Goal: Check status: Check status

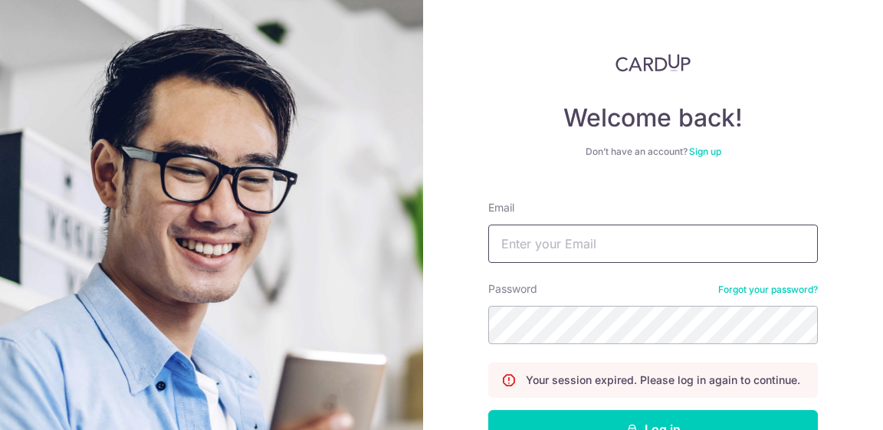
type input "[EMAIL_ADDRESS][DOMAIN_NAME]"
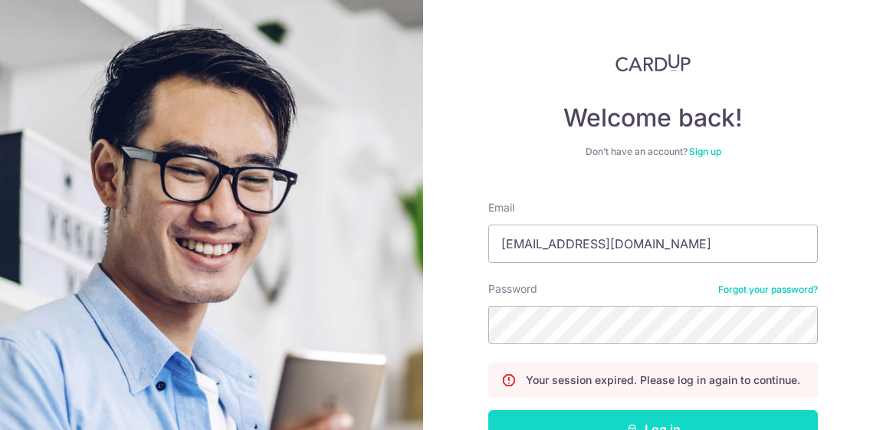
click at [607, 367] on button "Log in" at bounding box center [653, 429] width 330 height 38
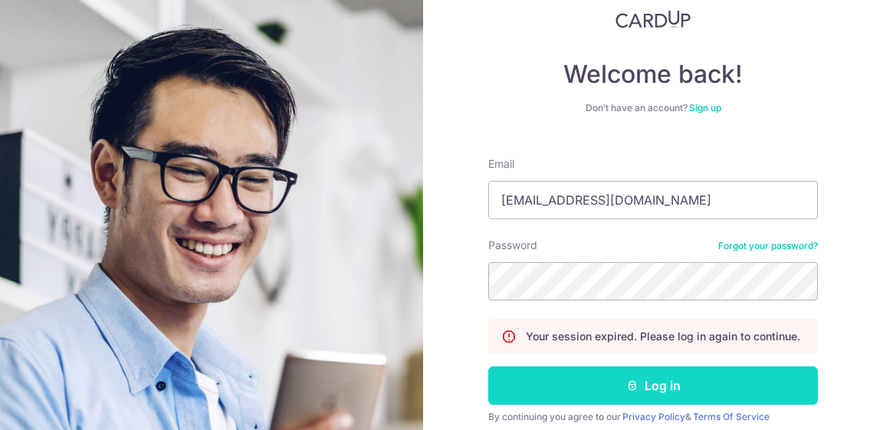
scroll to position [58, 0]
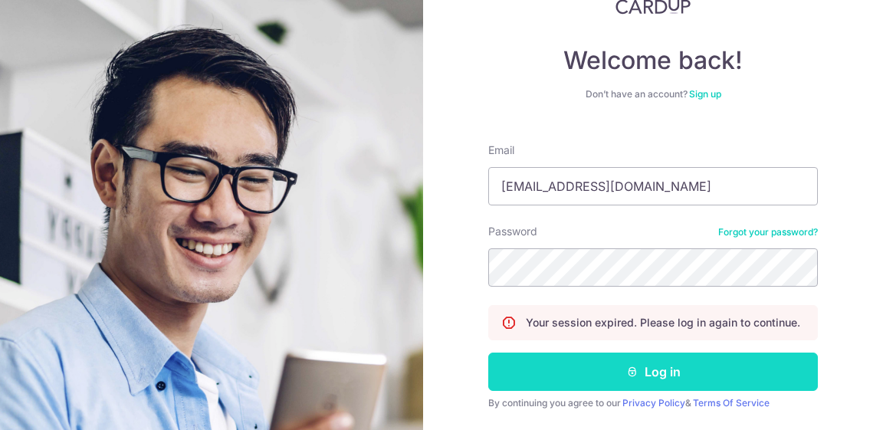
click at [638, 367] on button "Log in" at bounding box center [653, 372] width 330 height 38
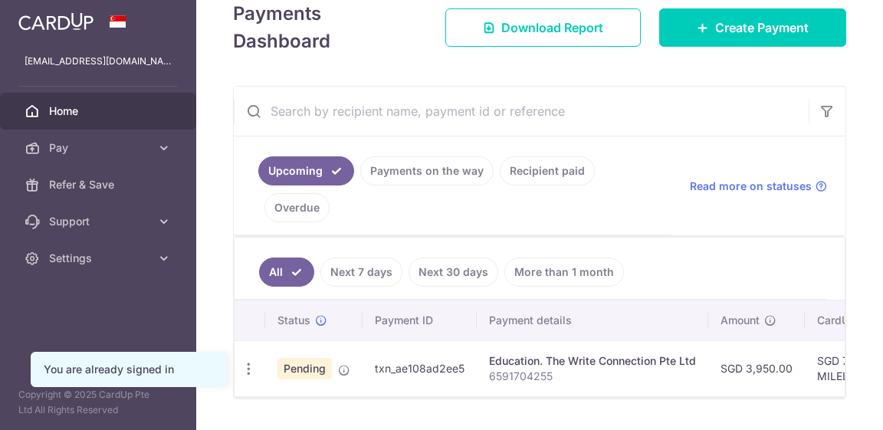
click at [444, 173] on link "Payments on the way" at bounding box center [426, 170] width 133 height 29
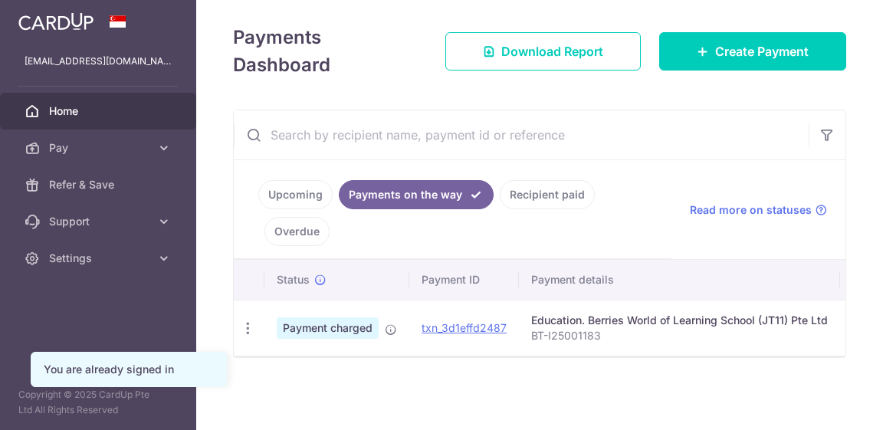
scroll to position [209, 0]
click at [305, 192] on link "Upcoming" at bounding box center [295, 194] width 74 height 29
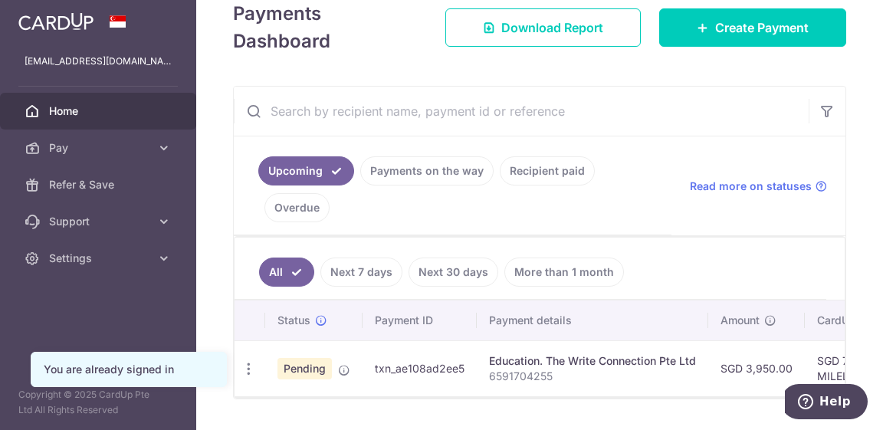
click at [462, 183] on link "Payments on the way" at bounding box center [426, 170] width 133 height 29
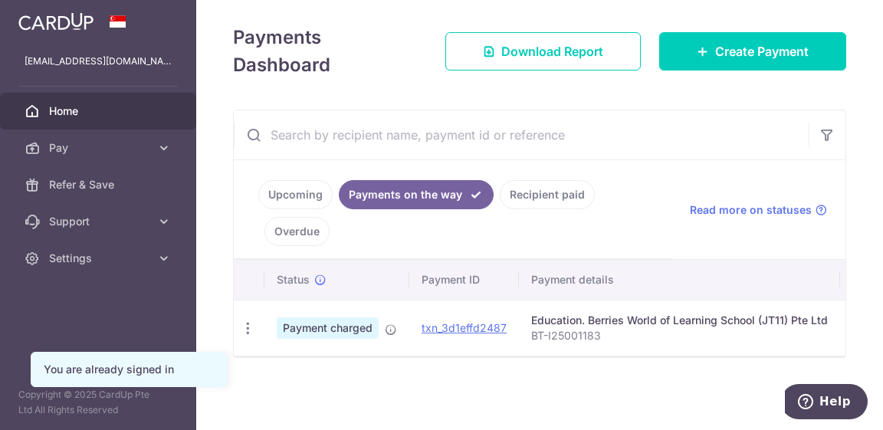
click at [563, 189] on link "Recipient paid" at bounding box center [547, 194] width 95 height 29
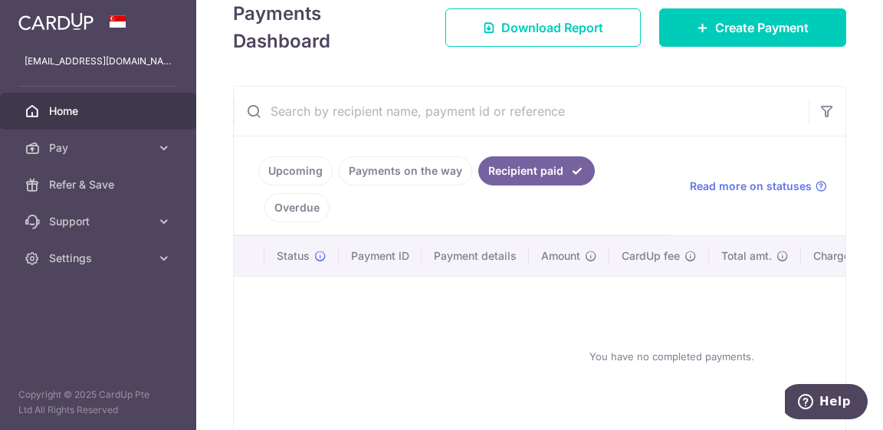
click at [315, 171] on link "Upcoming" at bounding box center [295, 170] width 74 height 29
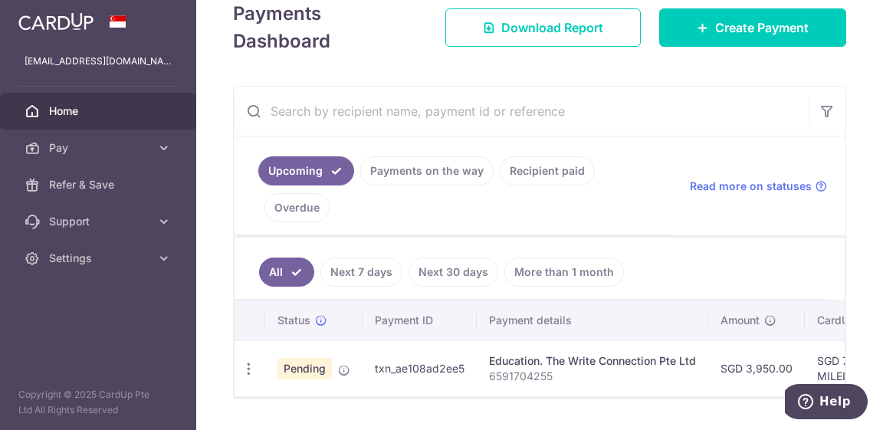
scroll to position [0, 460]
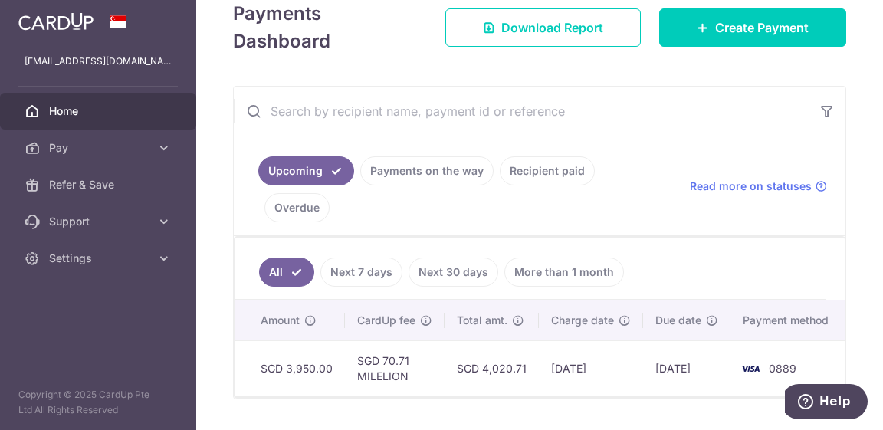
click at [465, 404] on div "× Pause Schedule Pause all future payments in this series Pause just this one p…" at bounding box center [539, 215] width 687 height 430
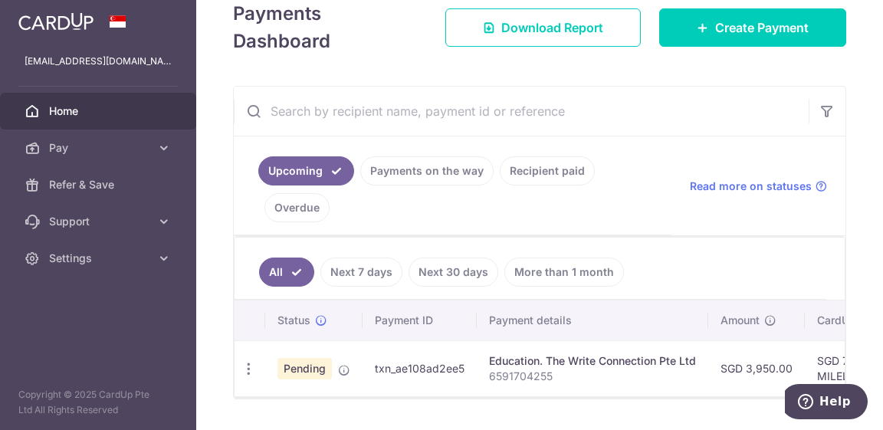
click at [460, 163] on link "Payments on the way" at bounding box center [426, 170] width 133 height 29
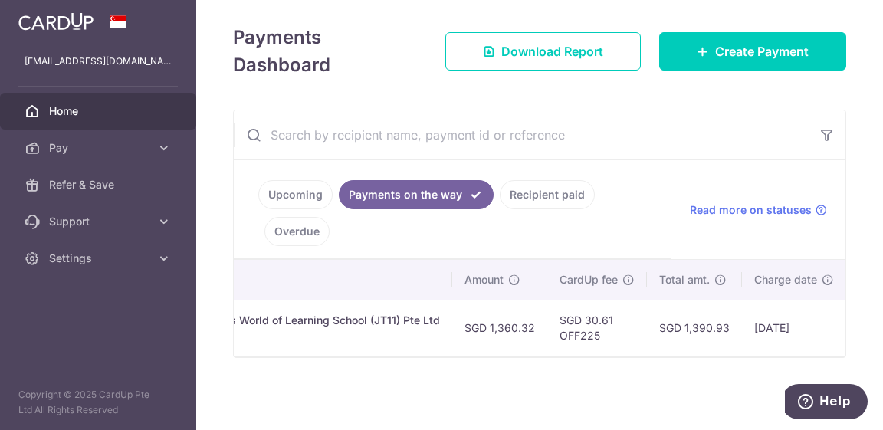
scroll to position [0, 393]
click at [297, 192] on link "Upcoming" at bounding box center [295, 194] width 74 height 29
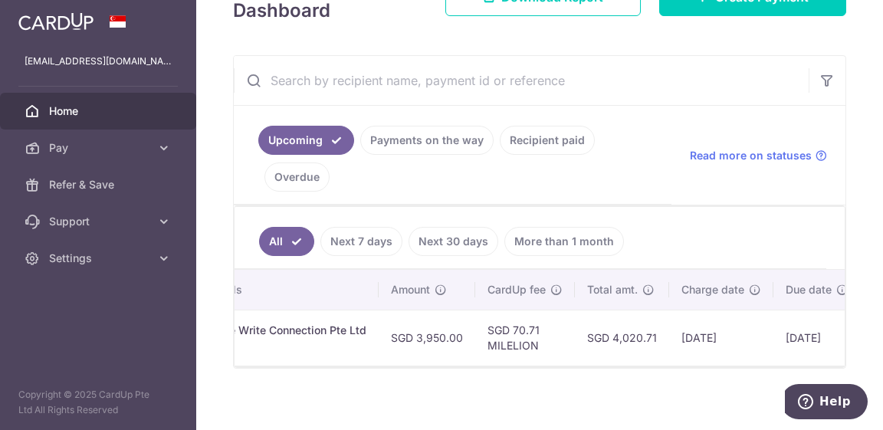
scroll to position [0, 357]
